Goal: Task Accomplishment & Management: Use online tool/utility

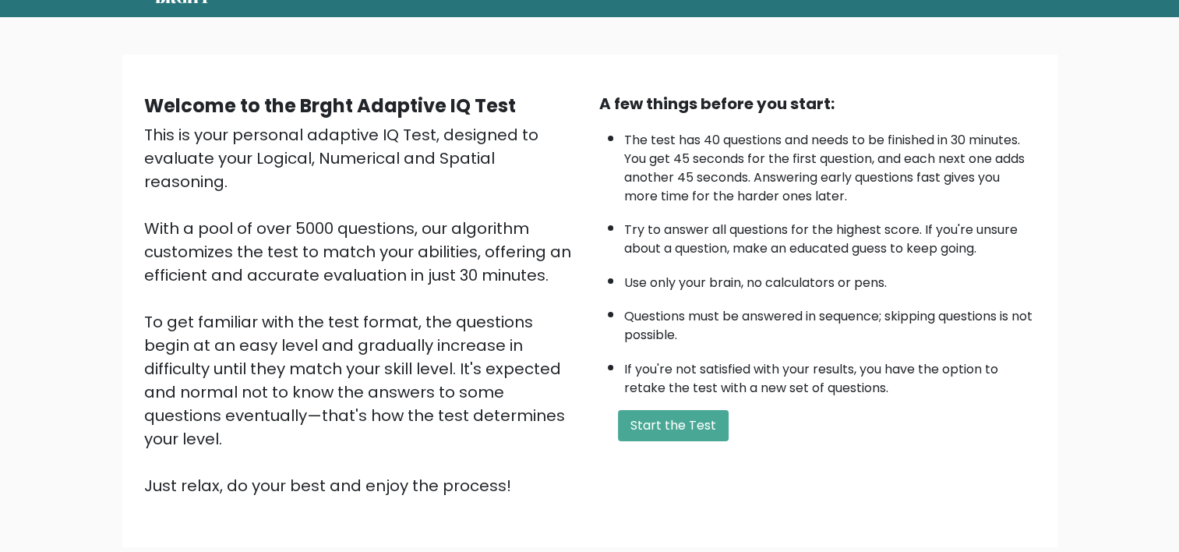
scroll to position [69, 0]
click at [683, 423] on button "Start the Test" at bounding box center [673, 425] width 111 height 31
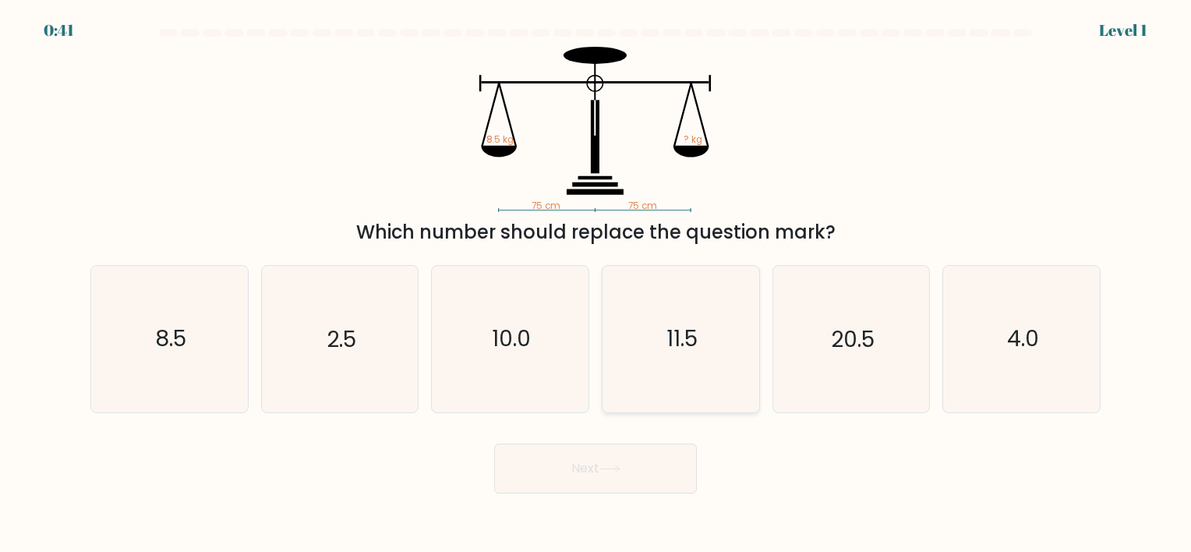
click at [748, 376] on icon "11.5" at bounding box center [681, 339] width 146 height 146
click at [596, 284] on input "d. 11.5" at bounding box center [595, 280] width 1 height 8
radio input "true"
click at [600, 237] on div "Which number should replace the question mark?" at bounding box center [595, 232] width 991 height 28
click at [171, 343] on text "8.5" at bounding box center [170, 339] width 31 height 30
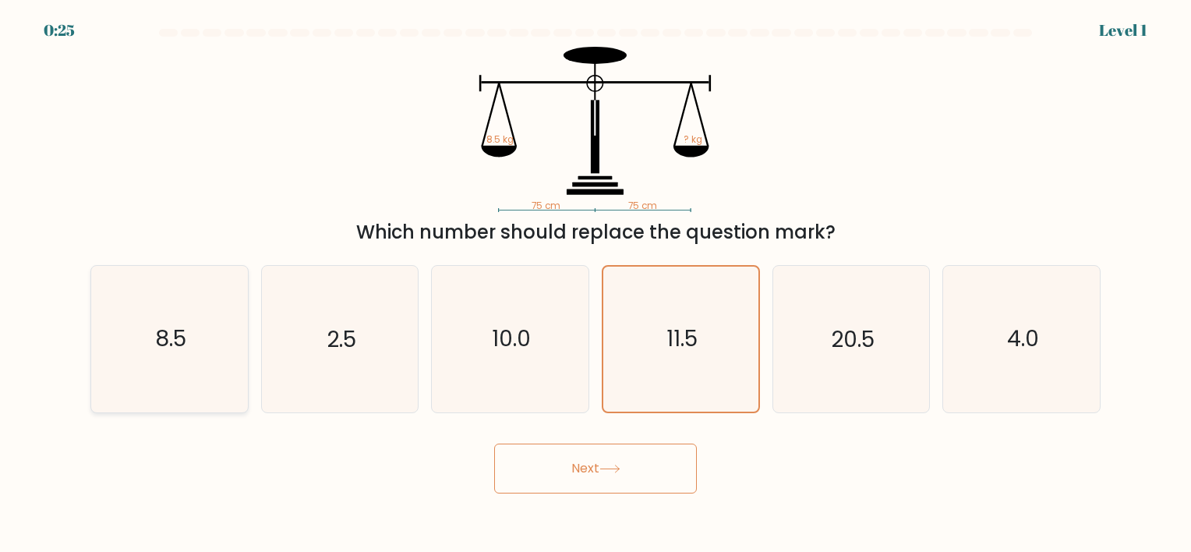
click at [595, 284] on input "a. 8.5" at bounding box center [595, 280] width 1 height 8
radio input "true"
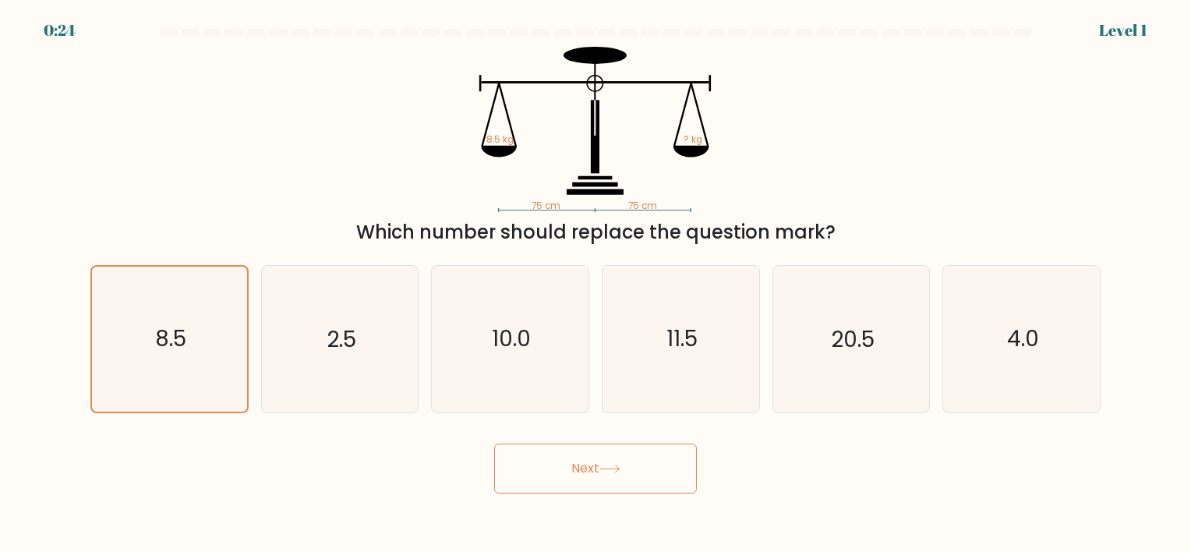
click at [620, 479] on button "Next" at bounding box center [595, 468] width 203 height 50
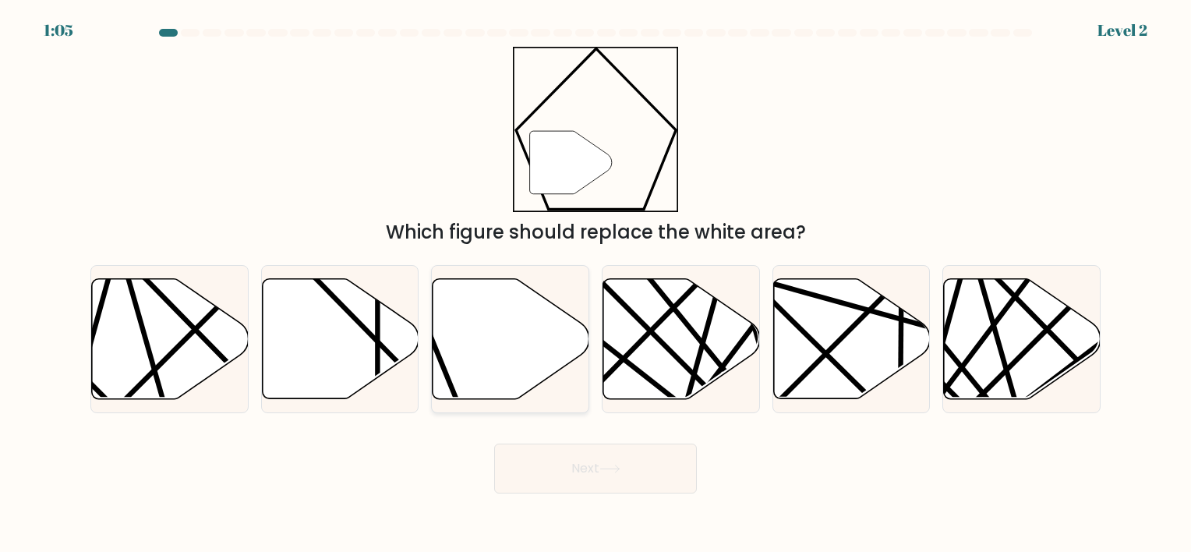
click at [457, 352] on icon at bounding box center [511, 338] width 157 height 120
click at [595, 284] on input "c." at bounding box center [595, 280] width 1 height 8
radio input "true"
click at [570, 474] on button "Next" at bounding box center [595, 468] width 203 height 50
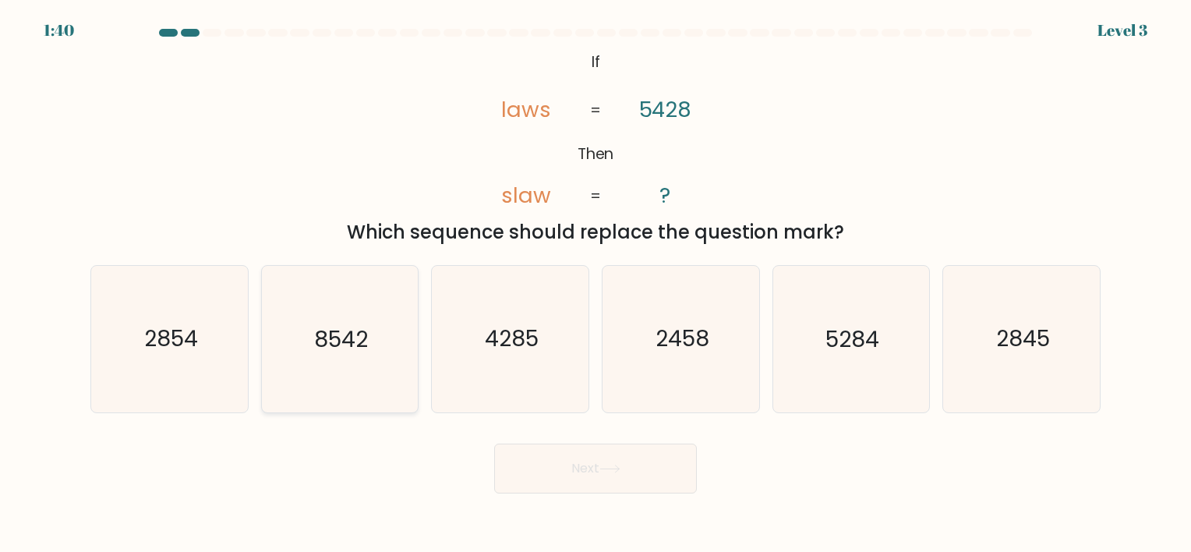
click at [342, 362] on icon "8542" at bounding box center [340, 339] width 146 height 146
click at [595, 284] on input "b. 8542" at bounding box center [595, 280] width 1 height 8
radio input "true"
click at [623, 474] on button "Next" at bounding box center [595, 468] width 203 height 50
